Goal: Information Seeking & Learning: Understand process/instructions

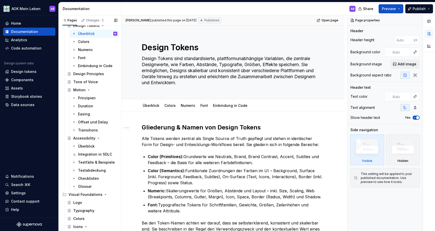
scroll to position [1183, 0]
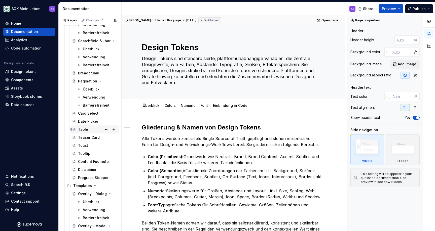
click at [78, 131] on div "Table" at bounding box center [83, 129] width 10 height 5
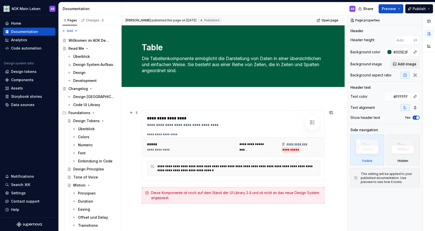
scroll to position [60, 0]
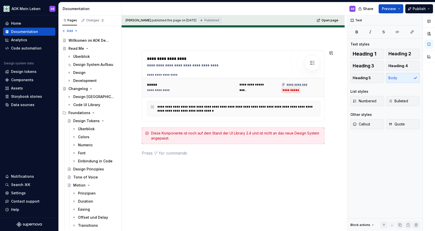
click at [189, 161] on div "**********" at bounding box center [233, 107] width 183 height 112
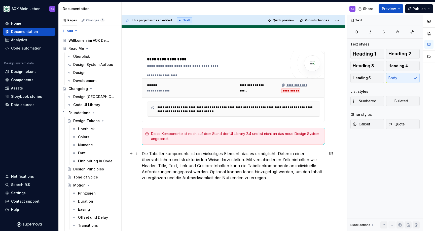
type textarea "*"
click at [391, 51] on span "Heading 2" at bounding box center [399, 53] width 23 height 5
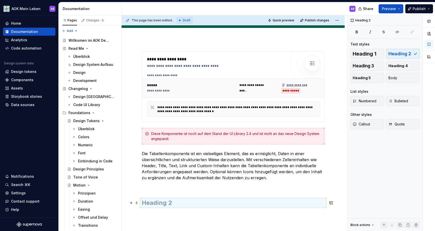
click at [221, 205] on h2 at bounding box center [233, 203] width 183 height 8
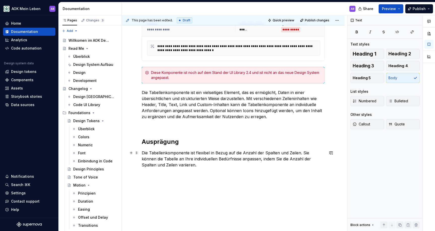
scroll to position [121, 0]
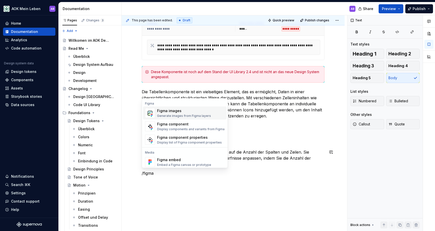
click at [162, 115] on div "Generate images from Figma layers" at bounding box center [184, 116] width 54 height 4
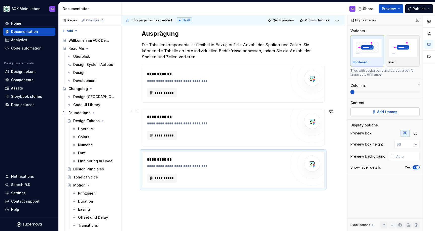
scroll to position [236, 0]
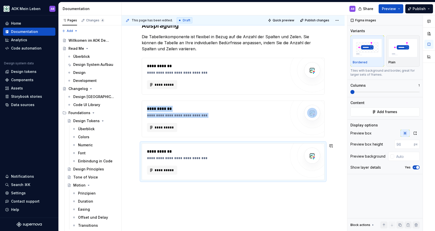
click at [220, 187] on div "**********" at bounding box center [233, 59] width 223 height 394
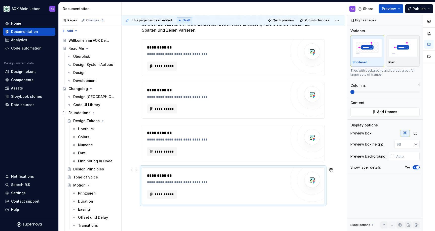
scroll to position [268, 0]
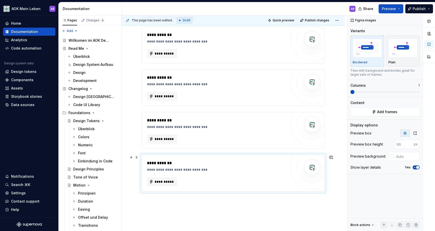
drag, startPoint x: 329, startPoint y: 187, endPoint x: 334, endPoint y: 187, distance: 5.0
click at [330, 187] on div "**********" at bounding box center [233, 48] width 223 height 437
click at [334, 187] on div "**********" at bounding box center [233, 48] width 223 height 437
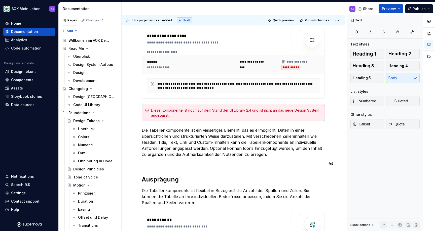
scroll to position [86, 0]
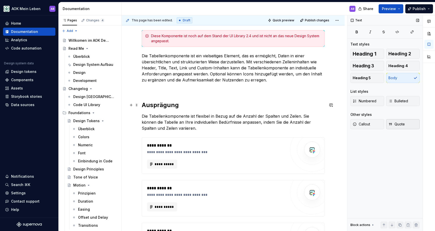
scroll to position [143, 0]
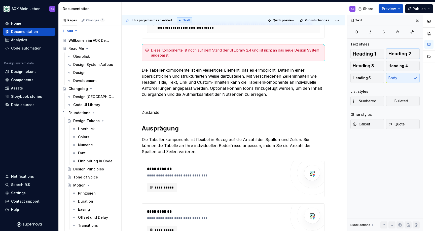
drag, startPoint x: 390, startPoint y: 55, endPoint x: 387, endPoint y: 56, distance: 3.1
click at [390, 55] on span "Heading 2" at bounding box center [399, 53] width 23 height 5
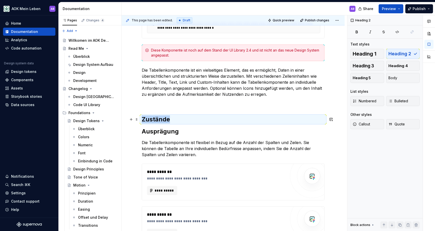
click at [225, 117] on h2 "Zustände" at bounding box center [233, 119] width 183 height 8
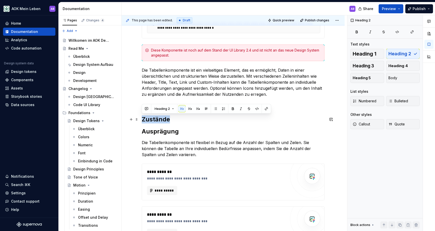
click at [229, 117] on h2 "Zustände" at bounding box center [233, 119] width 183 height 8
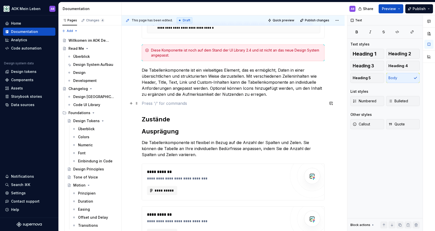
click at [208, 105] on p at bounding box center [233, 103] width 183 height 6
click at [187, 115] on div "**********" at bounding box center [233, 202] width 183 height 468
click at [186, 106] on p at bounding box center [233, 103] width 183 height 6
click at [193, 120] on h2 "Zustände" at bounding box center [233, 119] width 183 height 8
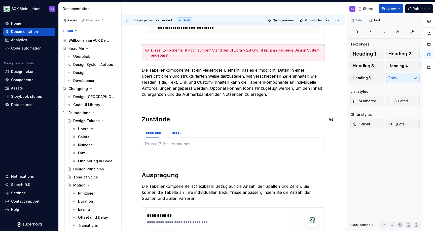
scroll to position [143, 0]
type textarea "*"
click at [152, 133] on div "********" at bounding box center [152, 132] width 13 height 5
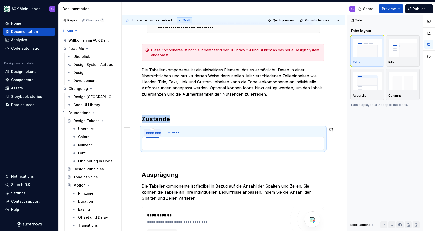
click at [152, 133] on div "********" at bounding box center [152, 132] width 13 height 5
type input "******"
click at [175, 143] on p at bounding box center [233, 144] width 176 height 6
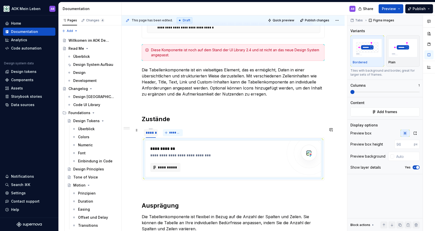
click at [172, 131] on span "*******" at bounding box center [174, 133] width 11 height 4
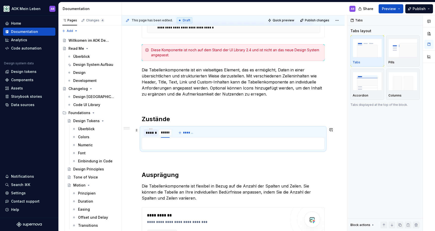
type input "******"
click at [165, 144] on p at bounding box center [233, 144] width 176 height 6
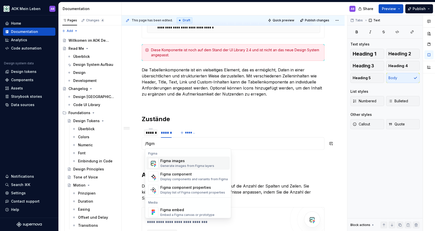
click at [178, 163] on div "Figma images" at bounding box center [187, 160] width 54 height 5
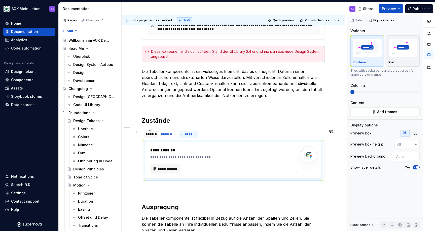
click at [188, 135] on span "*******" at bounding box center [190, 134] width 11 height 4
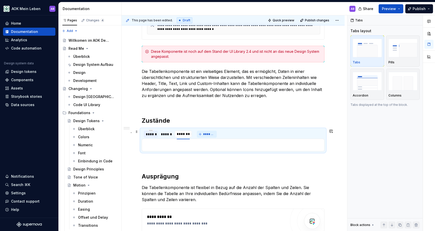
scroll to position [143, 0]
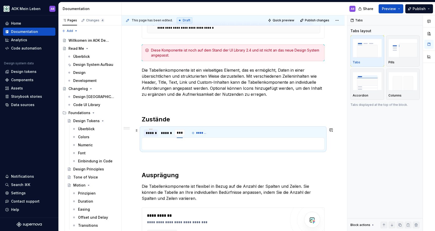
type input "****"
drag, startPoint x: 192, startPoint y: 143, endPoint x: 195, endPoint y: 144, distance: 3.8
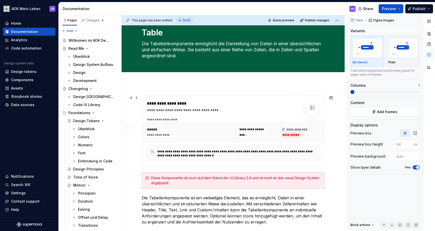
scroll to position [0, 0]
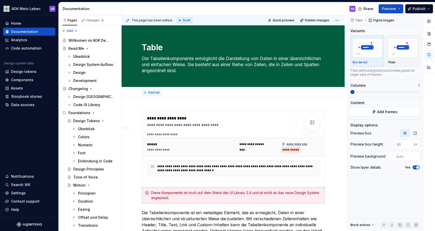
click at [157, 91] on span "Add tab" at bounding box center [154, 93] width 12 height 4
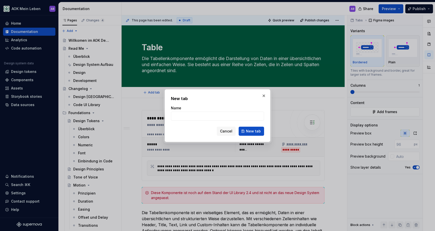
type textarea "*"
type input "Übersicht"
click at [246, 128] on button "New tab" at bounding box center [250, 131] width 25 height 9
type textarea "*"
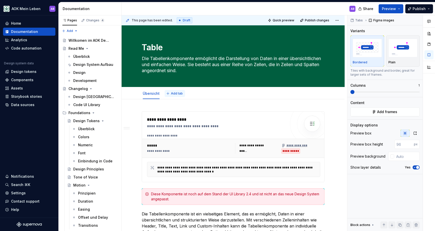
click at [172, 95] on span "Add tab" at bounding box center [177, 94] width 12 height 4
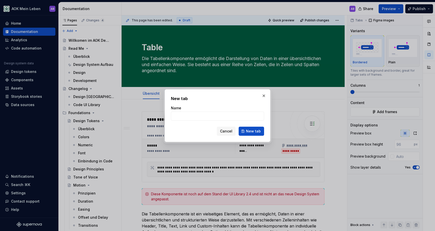
type input "V"
type textarea "*"
type input "Verwendung"
drag, startPoint x: 250, startPoint y: 131, endPoint x: 152, endPoint y: 128, distance: 98.4
click at [250, 131] on span "New tab" at bounding box center [253, 131] width 15 height 5
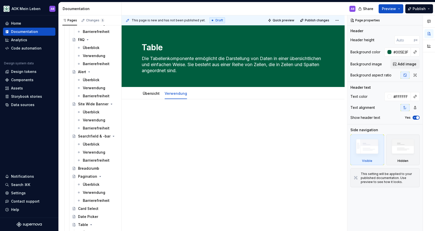
scroll to position [1087, 0]
type textarea "*"
click at [195, 93] on button "Add tab" at bounding box center [202, 93] width 20 height 7
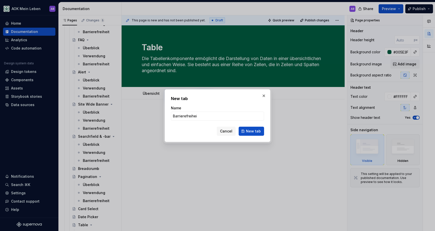
type input "Barrierefreiheit"
type textarea "*"
type input "Barrierefreiheit (WIP)"
click at [250, 129] on span "New tab" at bounding box center [253, 131] width 15 height 5
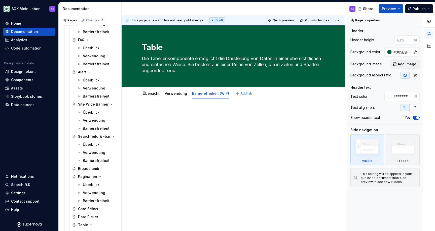
type textarea "*"
click at [195, 115] on p at bounding box center [233, 114] width 183 height 6
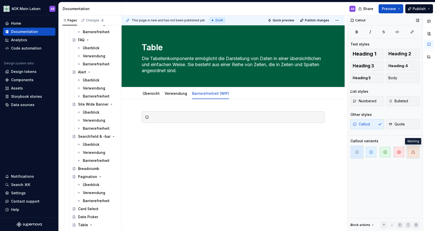
click at [409, 151] on span "button" at bounding box center [413, 152] width 11 height 11
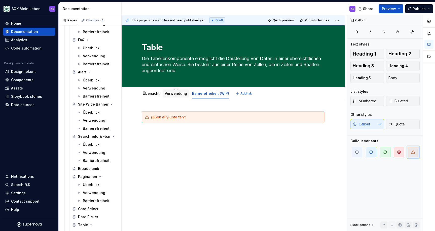
click at [179, 90] on div "Verwendung" at bounding box center [176, 94] width 26 height 8
click at [182, 92] on link "Verwendung" at bounding box center [176, 93] width 22 height 4
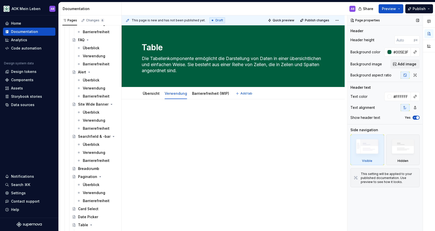
type textarea "*"
click at [203, 114] on p at bounding box center [233, 114] width 183 height 6
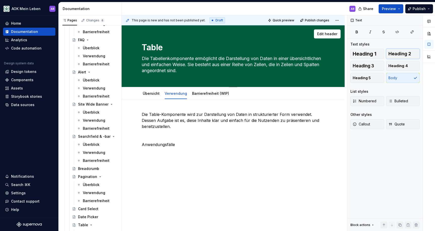
drag, startPoint x: 404, startPoint y: 56, endPoint x: 315, endPoint y: 82, distance: 92.8
click at [404, 56] on span "Heading 2" at bounding box center [399, 53] width 23 height 5
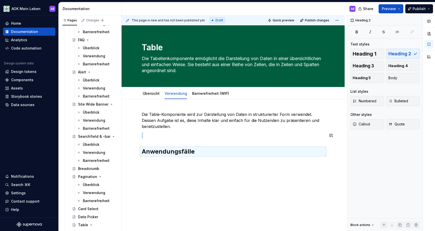
click at [235, 145] on div "Die Table-Komponente wird zur Darstellung von Daten in strukturierter Form verw…" at bounding box center [233, 133] width 183 height 44
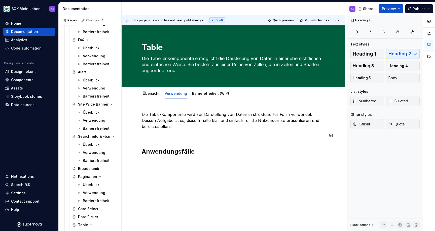
click at [235, 140] on div "Die Table-Komponente wird zur Darstellung von Daten in strukturierter Form verw…" at bounding box center [233, 133] width 183 height 44
click at [231, 133] on p at bounding box center [233, 136] width 183 height 6
click at [231, 147] on div "Die Table-Komponente wird zur Darstellung von Daten in strukturierter Form verw…" at bounding box center [233, 133] width 183 height 44
click at [232, 151] on h2 "Anwendungsfälle" at bounding box center [233, 152] width 183 height 8
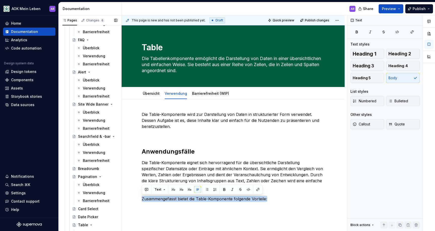
drag, startPoint x: 254, startPoint y: 199, endPoint x: 121, endPoint y: 198, distance: 132.8
click at [121, 198] on div "Pages Changes 6 Add Accessibility guide for tree Page tree. Navigate the tree w…" at bounding box center [247, 124] width 376 height 218
copy p "Zusammengefasst bietet die Table-Komponente folgende Vorteile:"
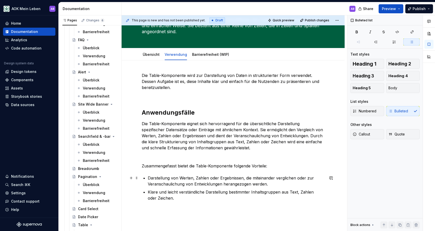
scroll to position [84, 0]
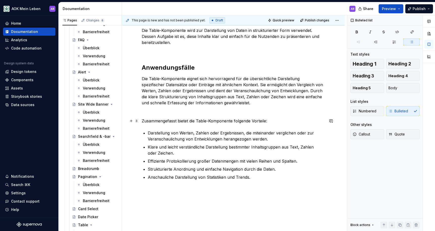
click at [258, 121] on p "Zusammengefasst bietet die Table-Komponente folgende Vorteile:" at bounding box center [233, 121] width 183 height 6
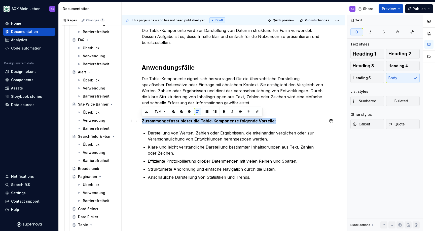
click at [290, 121] on p "Zusammengefasst bietet die Table-Komponente folgende Vorteile:" at bounding box center [233, 121] width 183 height 6
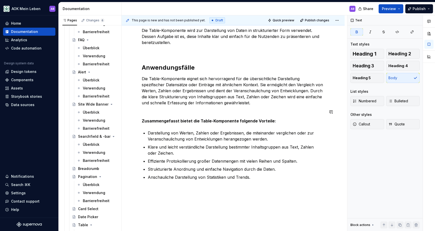
click at [270, 106] on div "Die Table-Komponente wird zur Darstellung von Daten in strukturierter Form verw…" at bounding box center [233, 103] width 183 height 153
click at [268, 100] on p "Die Table-Komponente eignet sich hervorragend für die übersichtliche Darstellun…" at bounding box center [233, 91] width 183 height 30
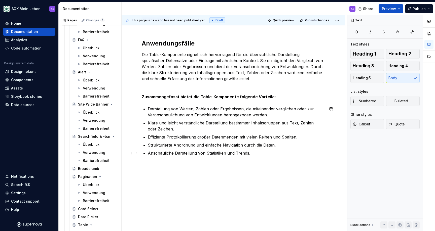
click at [269, 156] on p "Anschauliche Darstellung von Statistiken und Trends." at bounding box center [236, 153] width 177 height 6
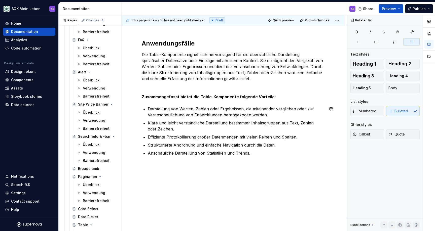
click at [270, 173] on div "This page is new and has not been published yet. Draft Quick preview Publish ch…" at bounding box center [234, 123] width 225 height 216
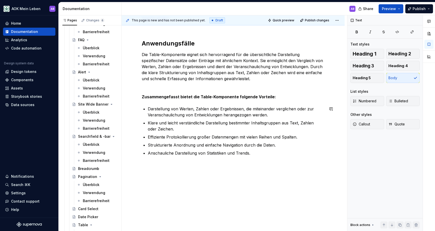
click at [270, 173] on div "Die Table-Komponente wird zur Darstellung von Daten in strukturierter Form verw…" at bounding box center [233, 111] width 223 height 241
click at [270, 159] on div "Die Table-Komponente wird zur Darstellung von Daten in strukturierter Form verw…" at bounding box center [233, 85] width 183 height 165
click at [265, 183] on div "Die Table-Komponente wird zur Darstellung von Daten in strukturierter Form verw…" at bounding box center [233, 117] width 223 height 253
click at [236, 166] on p at bounding box center [233, 165] width 183 height 6
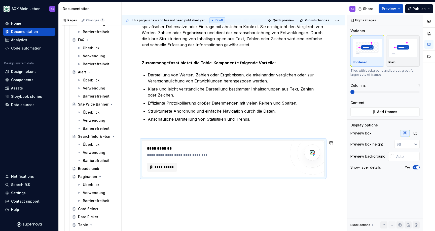
scroll to position [141, 0]
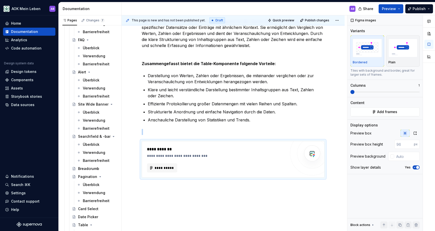
drag, startPoint x: 287, startPoint y: 192, endPoint x: 299, endPoint y: 189, distance: 11.7
click at [288, 192] on div "**********" at bounding box center [234, 123] width 225 height 216
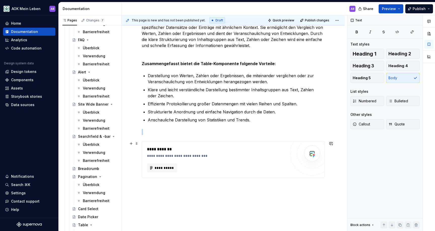
click at [333, 179] on div "Die Table-Komponente wird zur Darstellung von Daten in strukturierter Form verw…" at bounding box center [233, 105] width 223 height 295
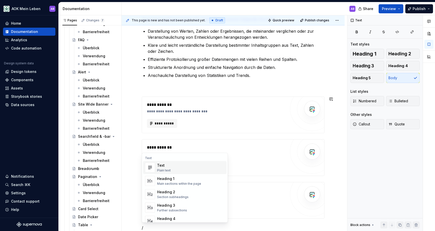
scroll to position [210, 0]
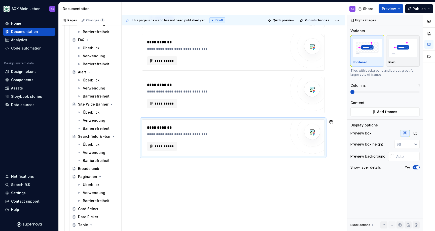
click at [318, 177] on div "Die Table-Komponente wird zur Darstellung von Daten in strukturierter Form verw…" at bounding box center [233, 20] width 223 height 424
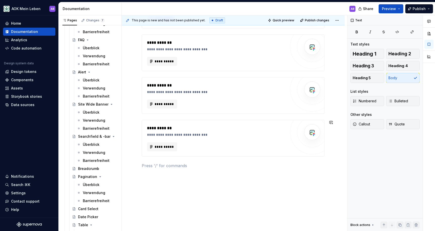
scroll to position [291, 0]
click at [399, 58] on button "Heading 2" at bounding box center [403, 54] width 34 height 10
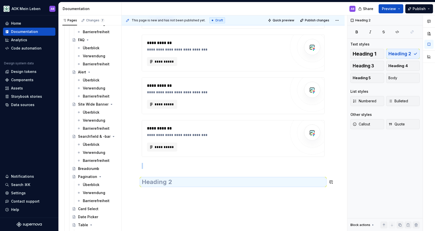
click at [264, 186] on div "Die Table-Komponente wird zur Darstellung von Daten in strukturierter Form verw…" at bounding box center [233, 6] width 183 height 371
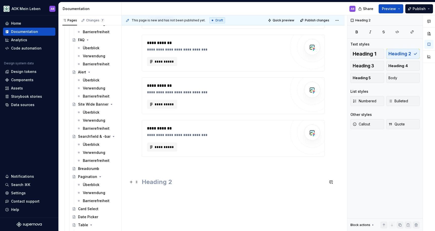
click at [265, 184] on h2 at bounding box center [233, 182] width 183 height 8
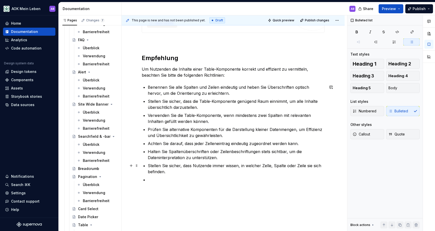
scroll to position [419, 0]
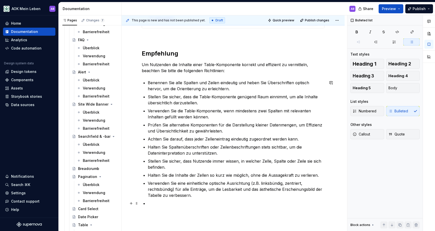
click at [184, 204] on p at bounding box center [236, 204] width 177 height 6
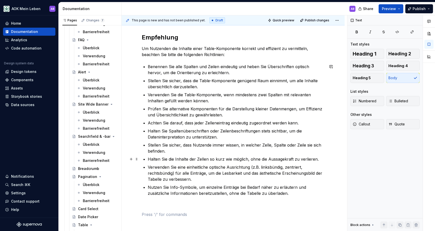
scroll to position [444, 0]
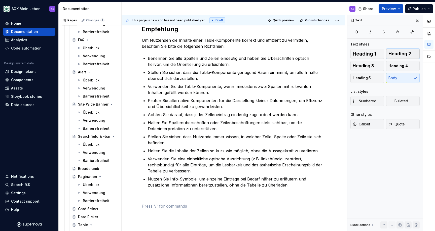
click at [398, 58] on button "Heading 2" at bounding box center [403, 54] width 34 height 10
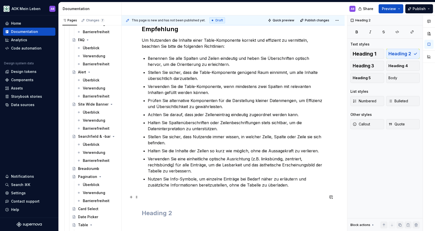
click at [169, 213] on h2 at bounding box center [233, 213] width 183 height 8
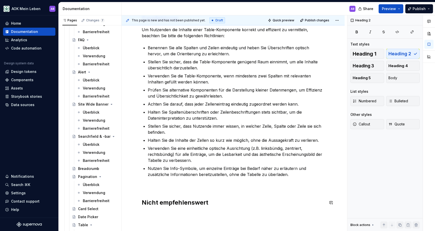
drag, startPoint x: 169, startPoint y: 219, endPoint x: 172, endPoint y: 219, distance: 3.0
click at [169, 219] on div "**********" at bounding box center [234, 123] width 225 height 216
click at [218, 205] on h2 "Nicht empfehlenswert" at bounding box center [233, 203] width 183 height 8
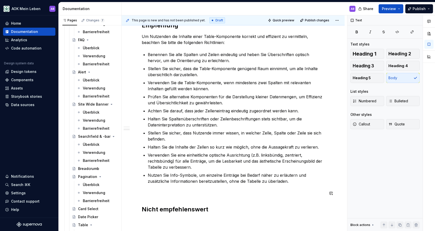
scroll to position [514, 0]
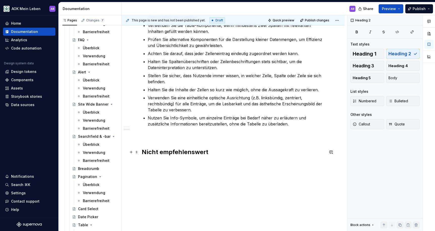
click at [223, 149] on h2 "Nicht empfehlenswert" at bounding box center [233, 152] width 183 height 8
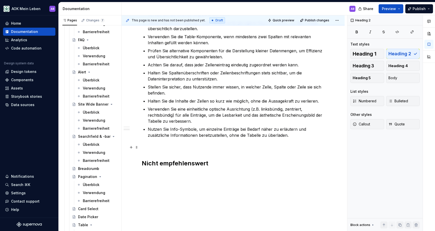
scroll to position [506, 0]
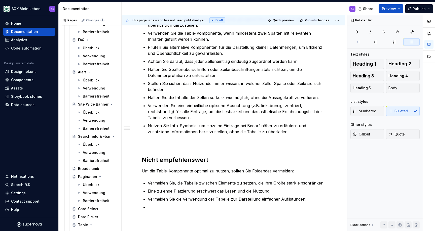
click at [302, 198] on p "Vermeiden Sie die Verwendung der Tabelle zur Darstellung einfacher Auflistungen." at bounding box center [236, 199] width 177 height 6
click at [283, 205] on p at bounding box center [236, 207] width 177 height 6
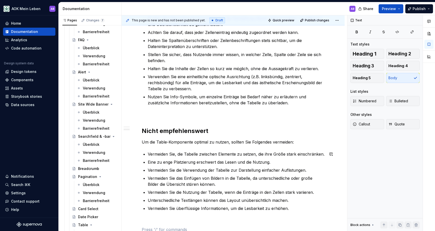
scroll to position [537, 0]
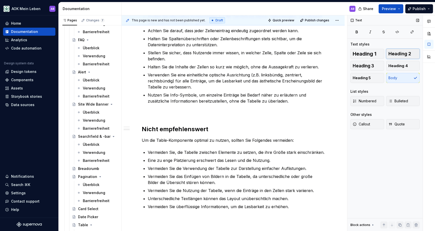
click at [387, 58] on button "Heading 2" at bounding box center [403, 54] width 34 height 10
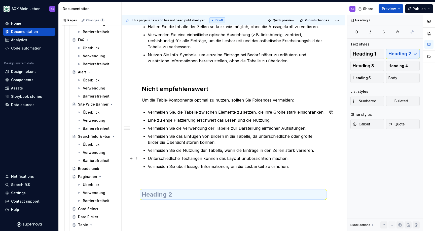
scroll to position [612, 0]
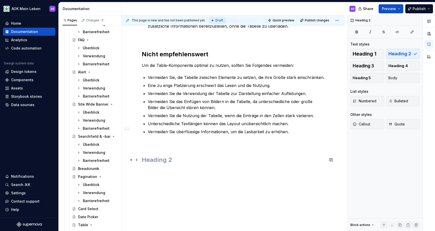
click at [165, 158] on h2 at bounding box center [233, 160] width 183 height 8
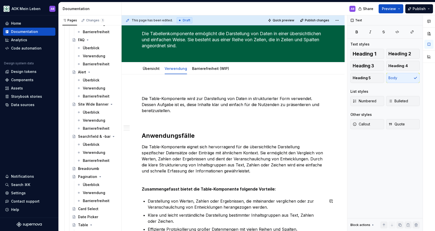
scroll to position [0, 0]
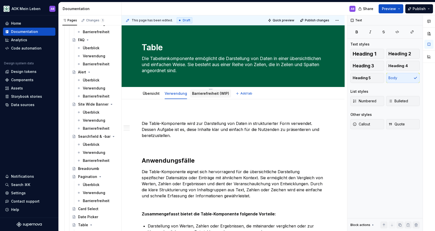
click at [204, 92] on link "Barrierefreiheit (WIP)" at bounding box center [210, 93] width 37 height 4
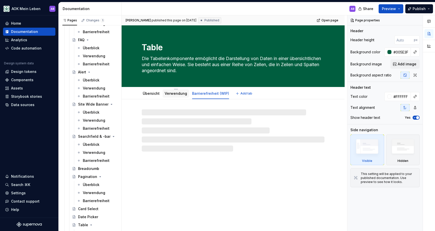
click at [177, 93] on link "Verwendung" at bounding box center [176, 93] width 22 height 4
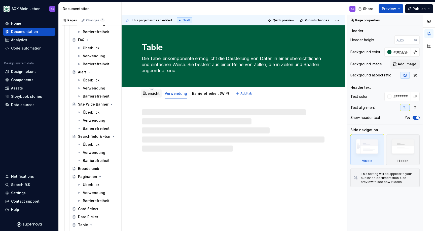
click at [157, 93] on link "Übersicht" at bounding box center [151, 93] width 17 height 4
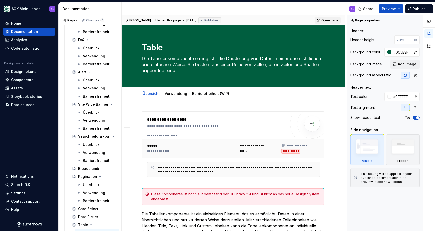
click at [324, 20] on link "Open page" at bounding box center [327, 20] width 25 height 7
type textarea "*"
